Goal: Task Accomplishment & Management: Manage account settings

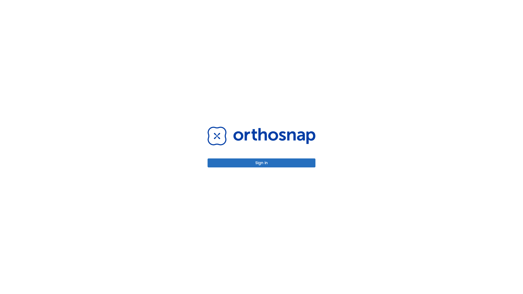
click at [262, 163] on button "Sign in" at bounding box center [262, 163] width 108 height 9
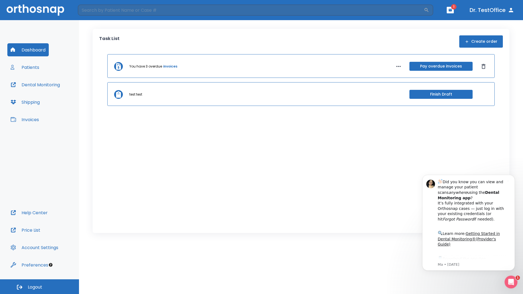
click at [40, 287] on span "Logout" at bounding box center [35, 288] width 14 height 6
